Goal: Find contact information: Find contact information

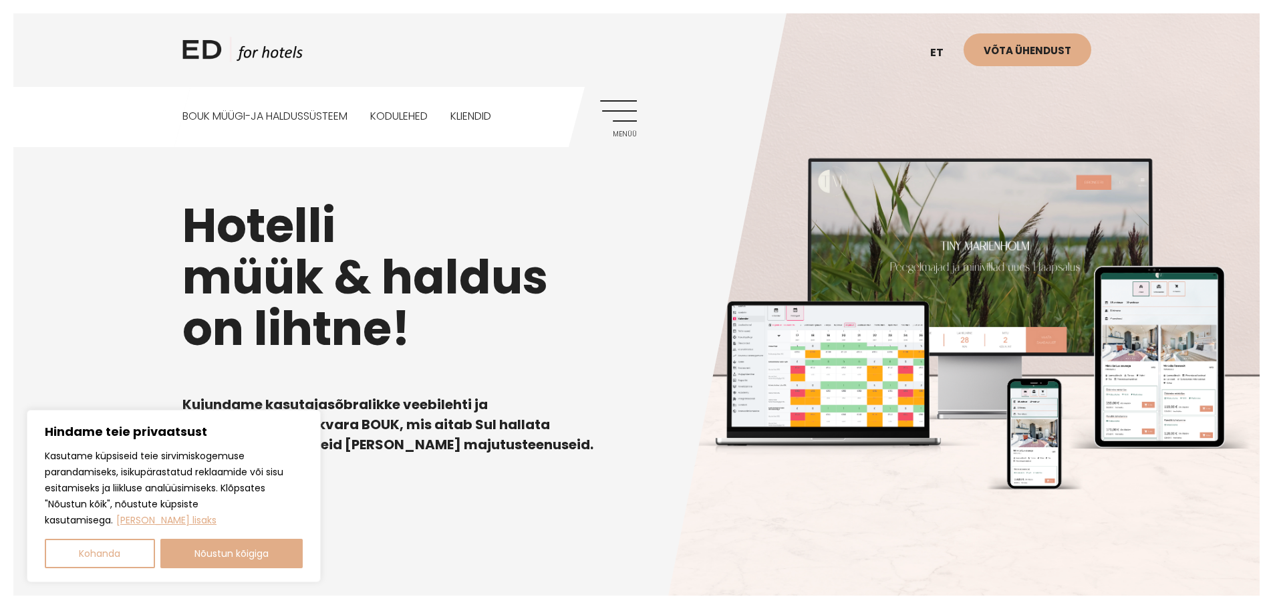
click at [235, 558] on button "Nõustun kõigiga" at bounding box center [231, 553] width 143 height 29
checkbox input "true"
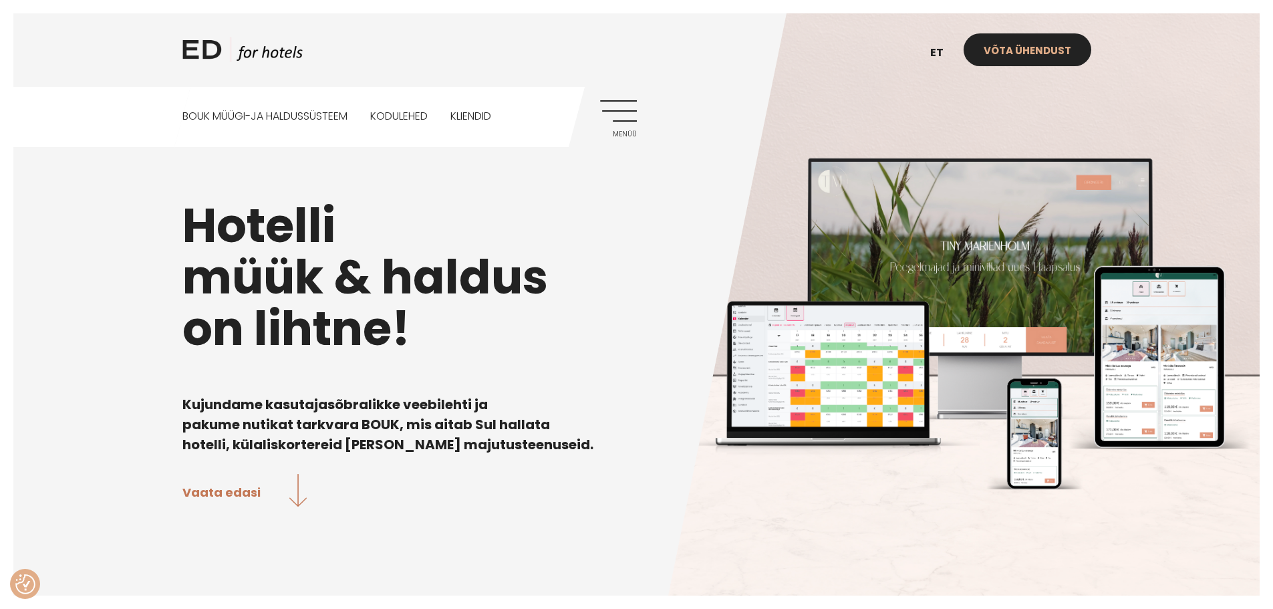
click at [1018, 53] on link "Võta ühendust" at bounding box center [1028, 49] width 128 height 33
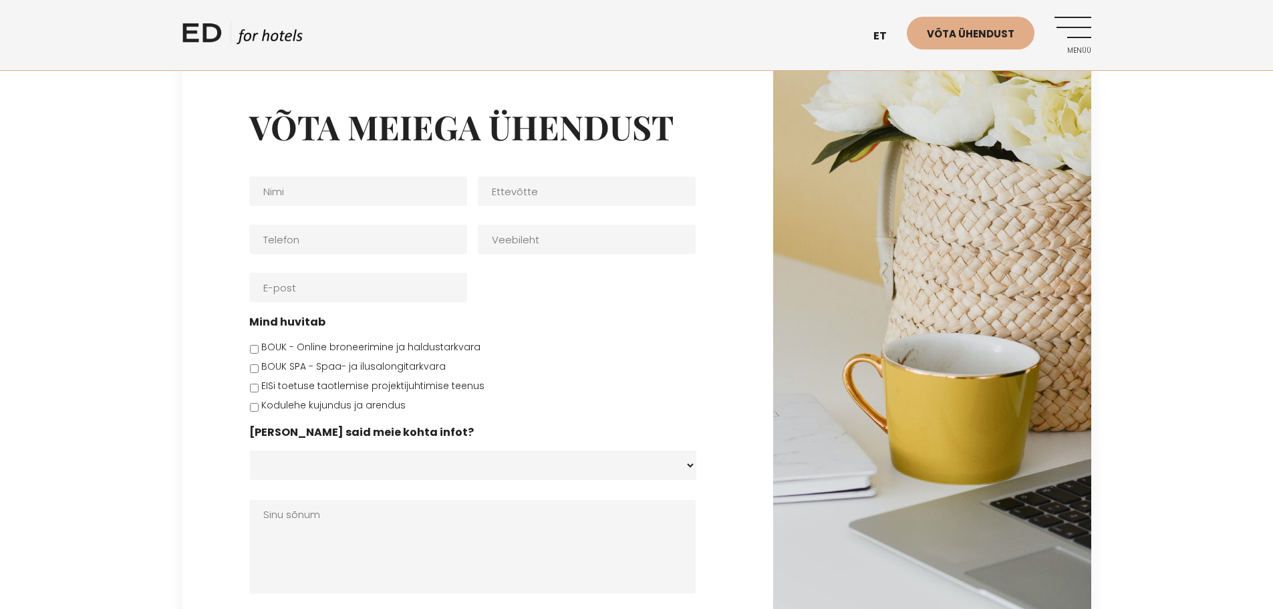
scroll to position [520, 0]
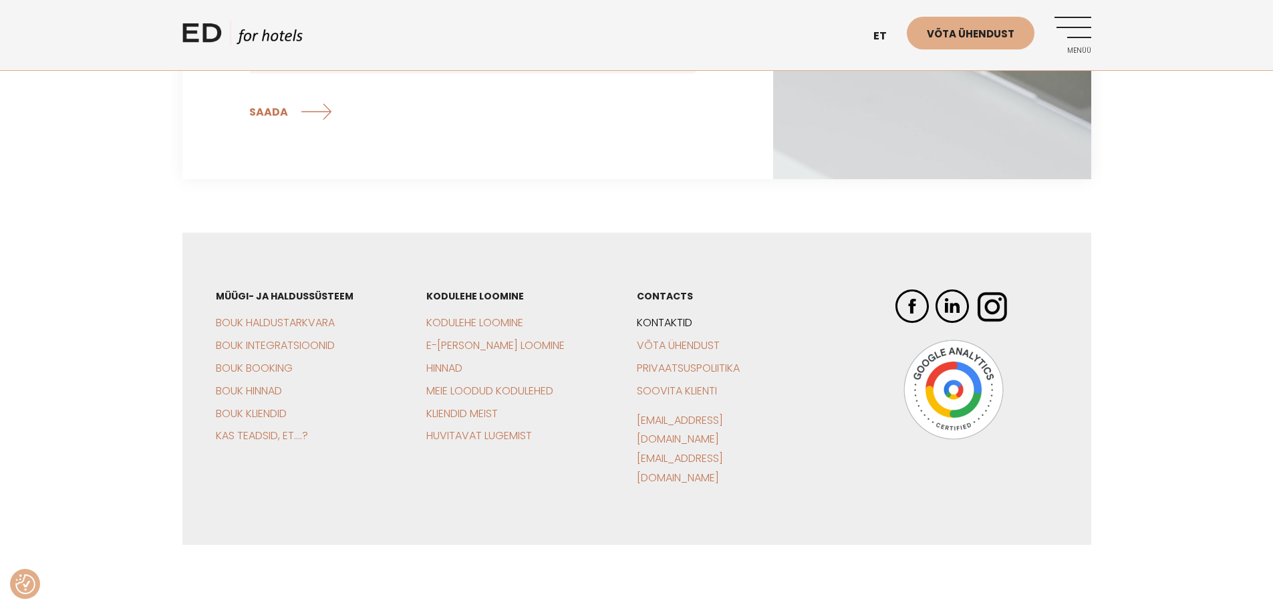
click at [674, 316] on link "Kontaktid" at bounding box center [664, 322] width 55 height 15
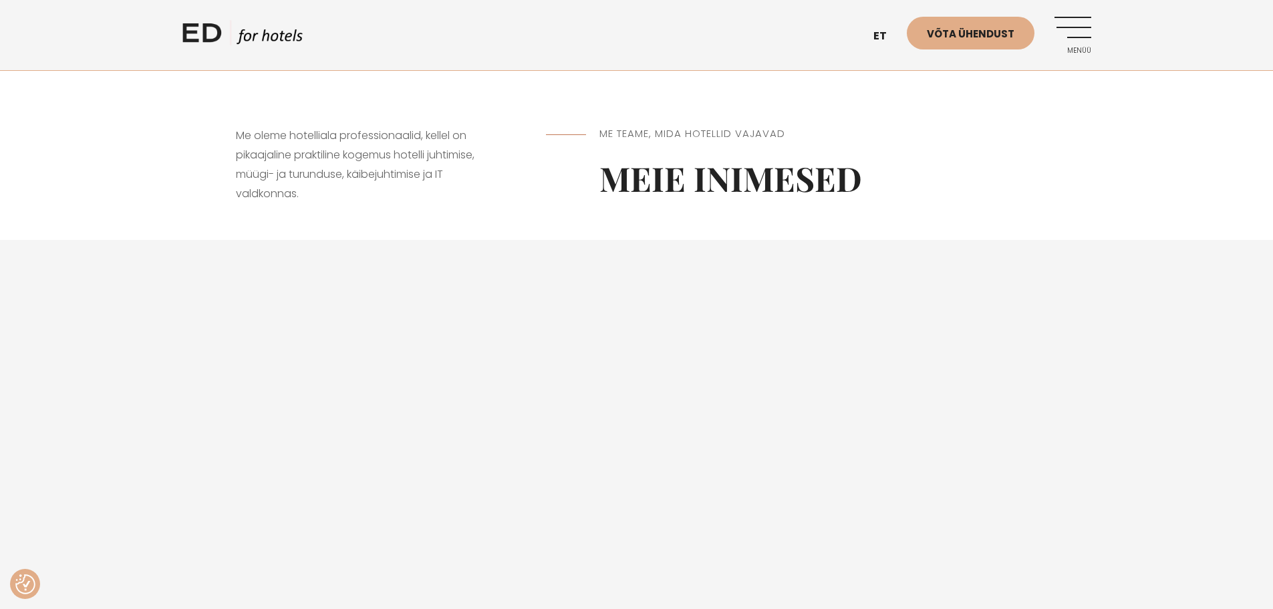
scroll to position [936, 0]
